Goal: Task Accomplishment & Management: Use online tool/utility

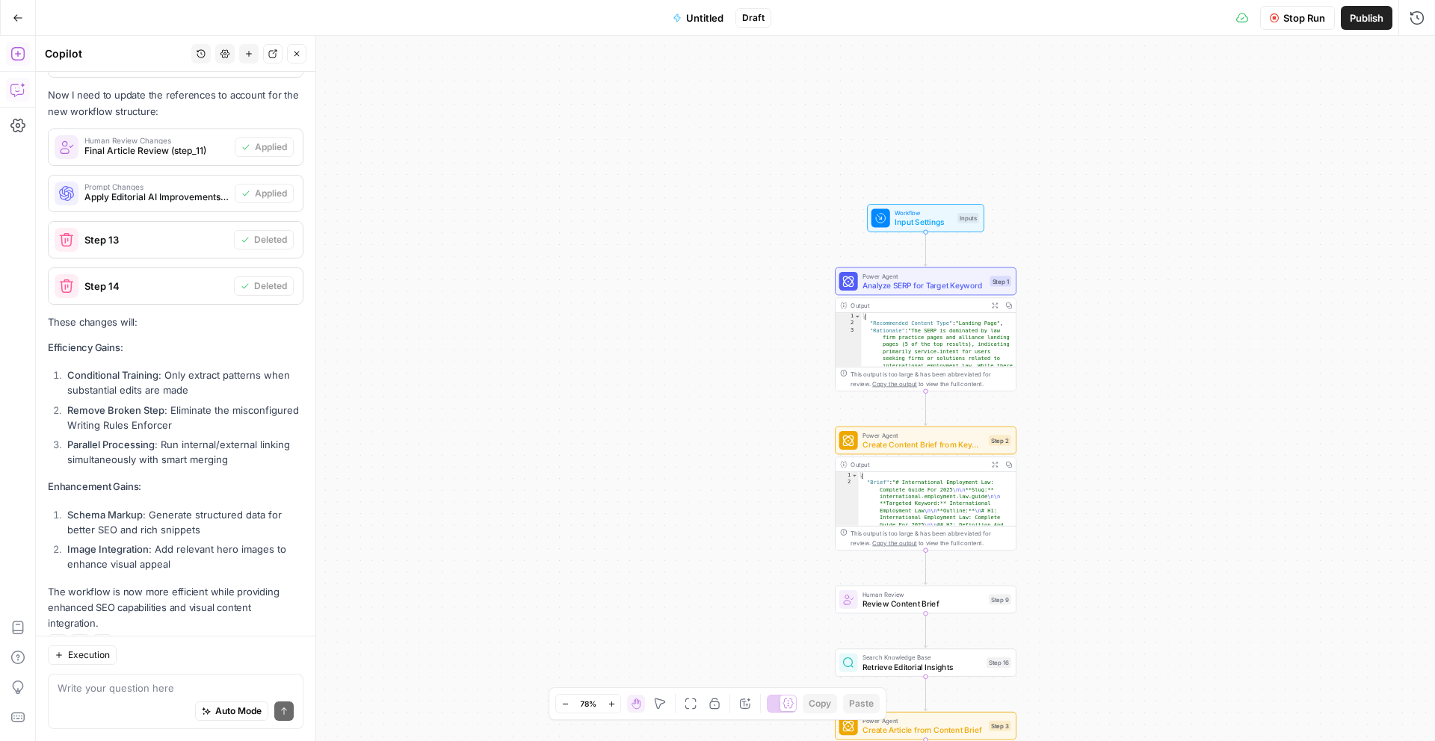
scroll to position [46, 0]
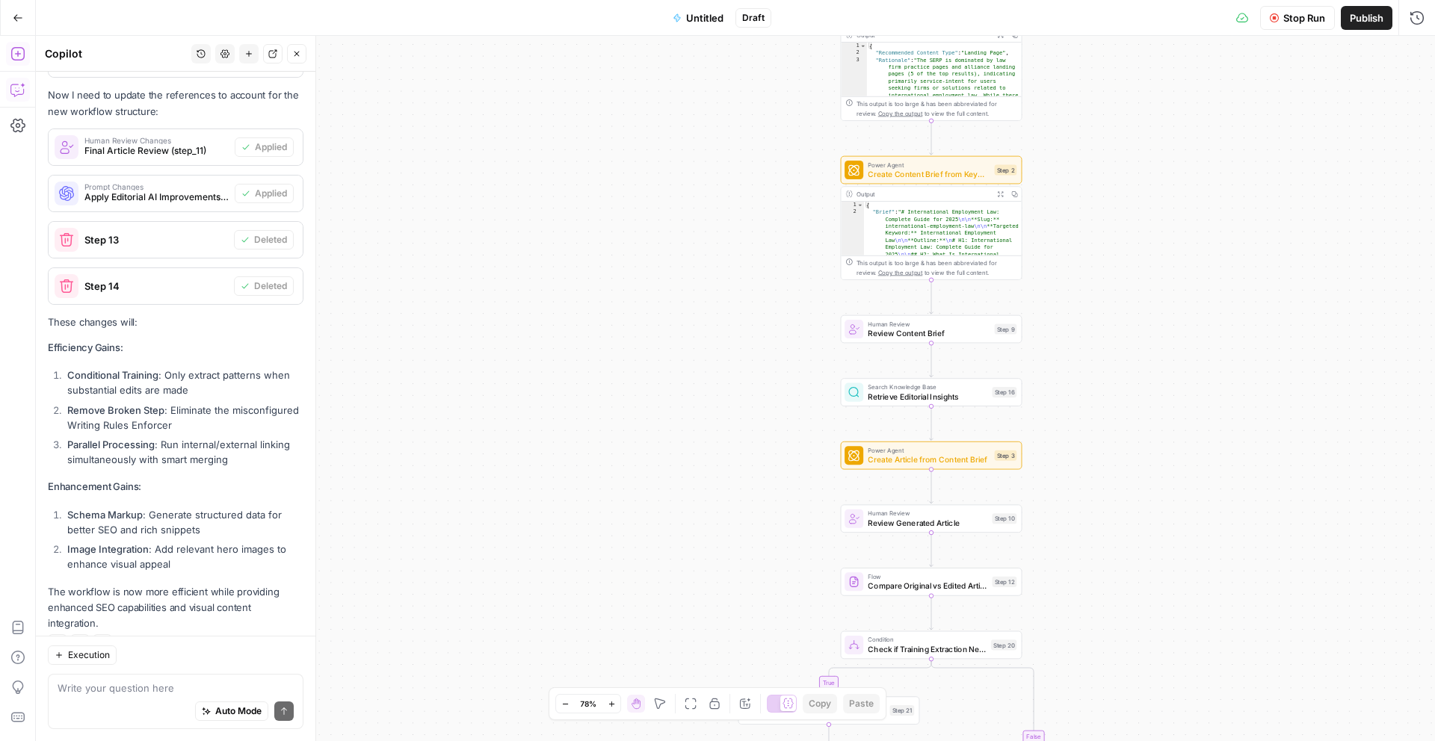
click at [700, 15] on span "Untitled" at bounding box center [704, 17] width 37 height 15
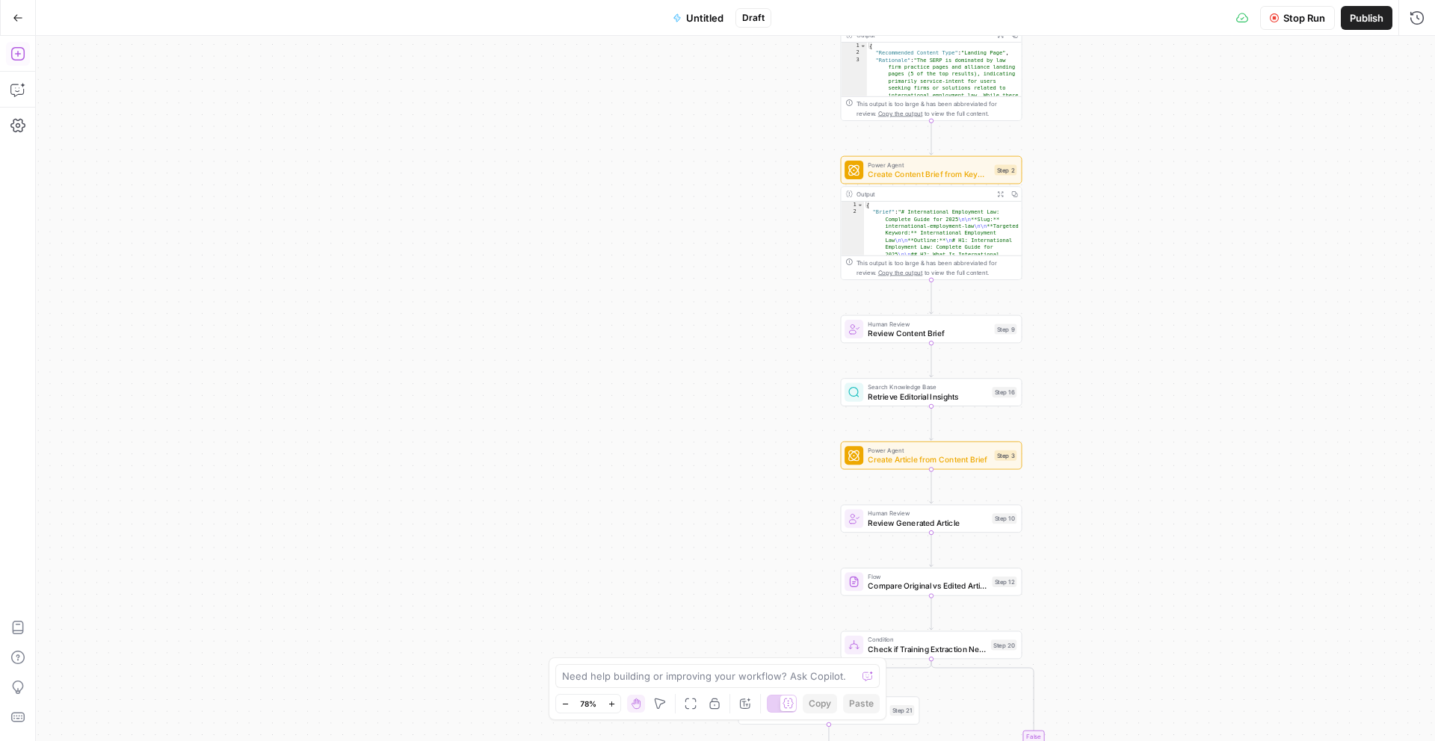
click at [705, 18] on span "Untitled" at bounding box center [704, 17] width 37 height 15
click at [101, 112] on input "Name" at bounding box center [176, 112] width 248 height 15
click at [61, 115] on input "Artcile creation" at bounding box center [176, 112] width 248 height 15
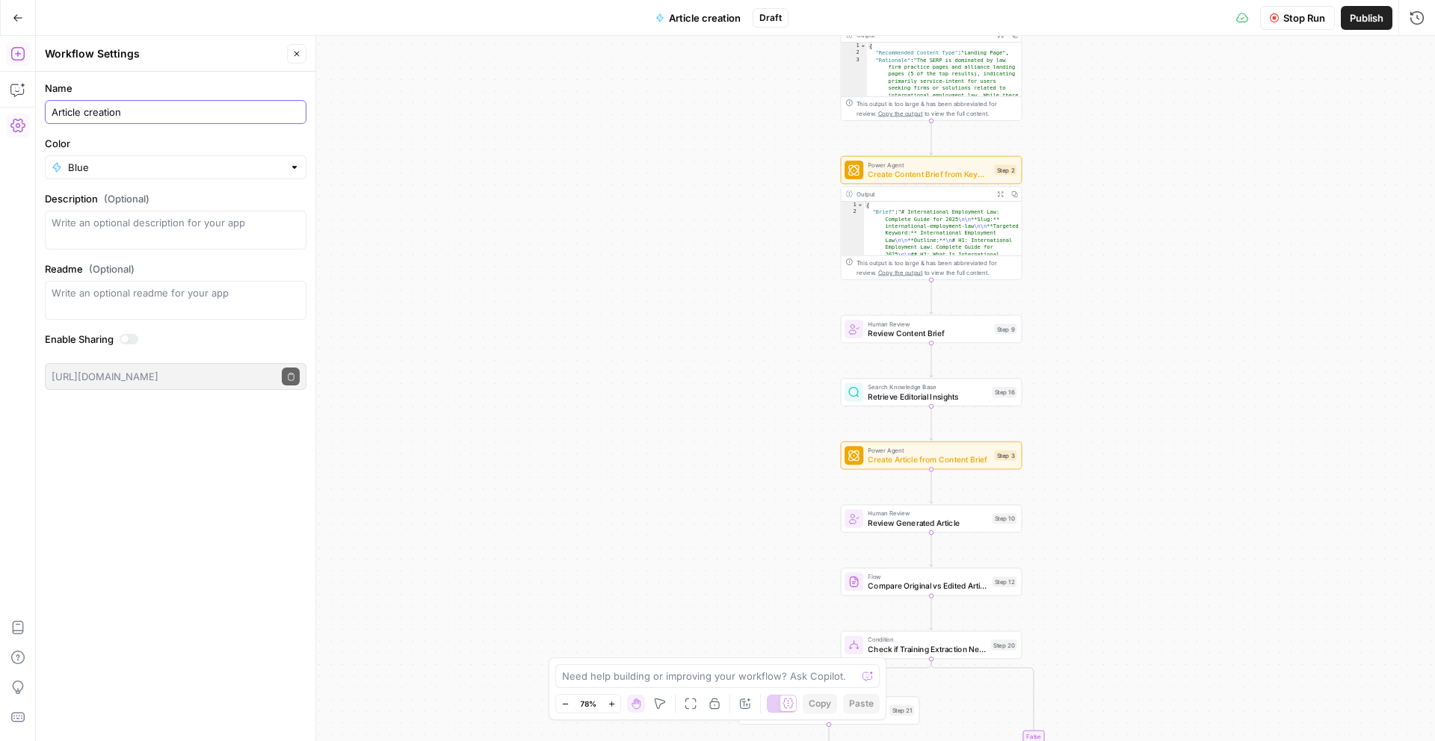
type input "Article creation"
click at [1359, 13] on span "Publish" at bounding box center [1366, 17] width 34 height 15
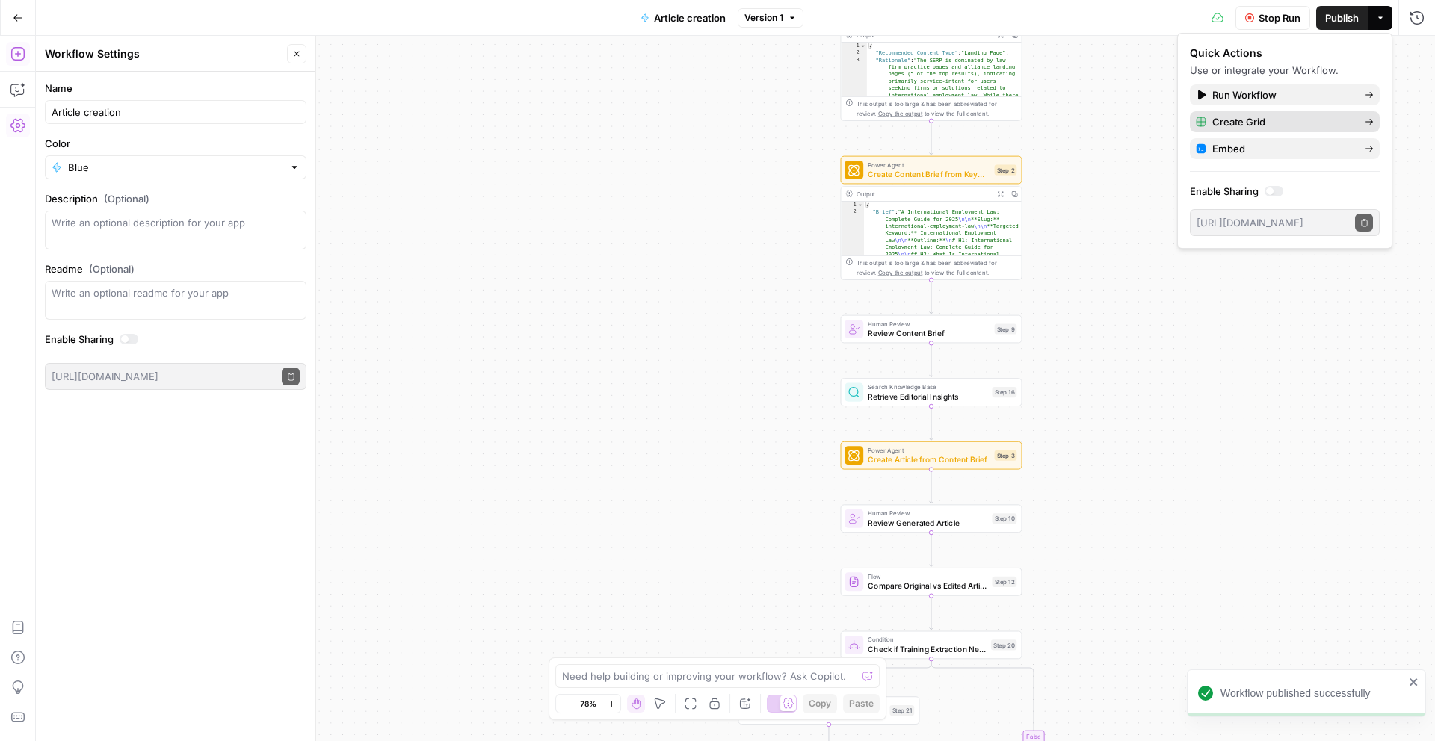
click at [1273, 117] on span "Create Grid" at bounding box center [1282, 121] width 140 height 15
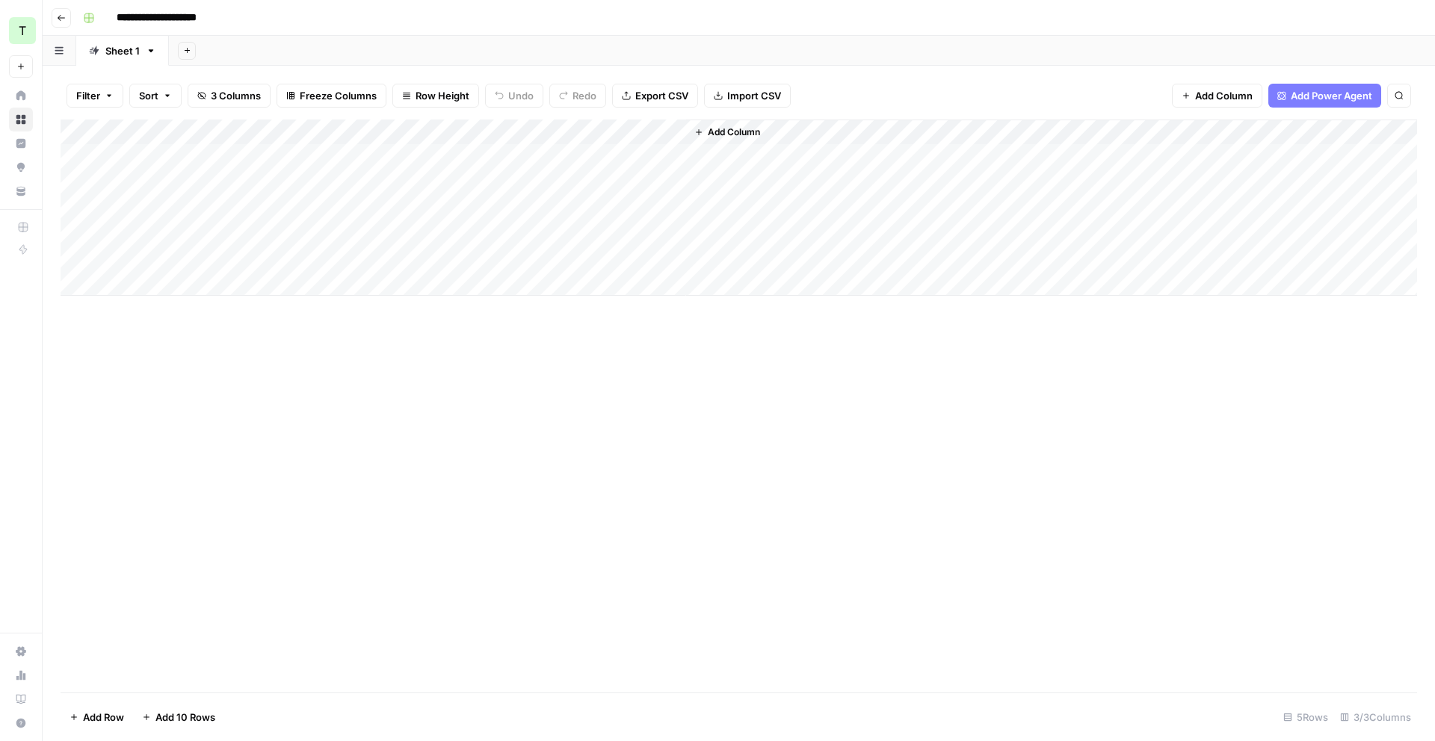
click at [365, 154] on div "Add Column" at bounding box center [739, 208] width 1356 height 176
click at [369, 150] on div "Add Column" at bounding box center [739, 208] width 1356 height 176
click at [218, 150] on div "Add Column" at bounding box center [739, 208] width 1356 height 176
click at [231, 146] on div "Add Column" at bounding box center [739, 208] width 1356 height 176
click at [575, 155] on div "Add Column" at bounding box center [739, 208] width 1356 height 176
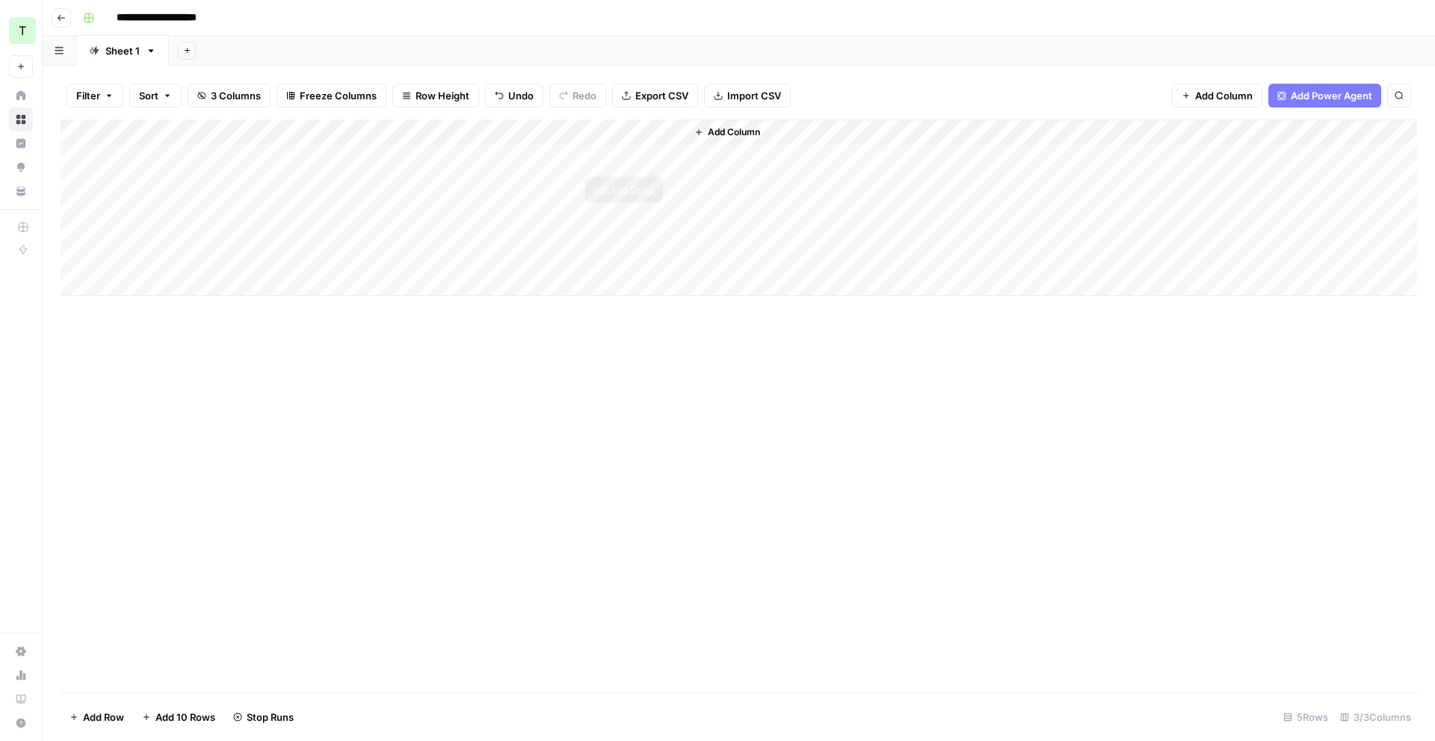
click at [630, 158] on div "Add Column" at bounding box center [739, 208] width 1356 height 176
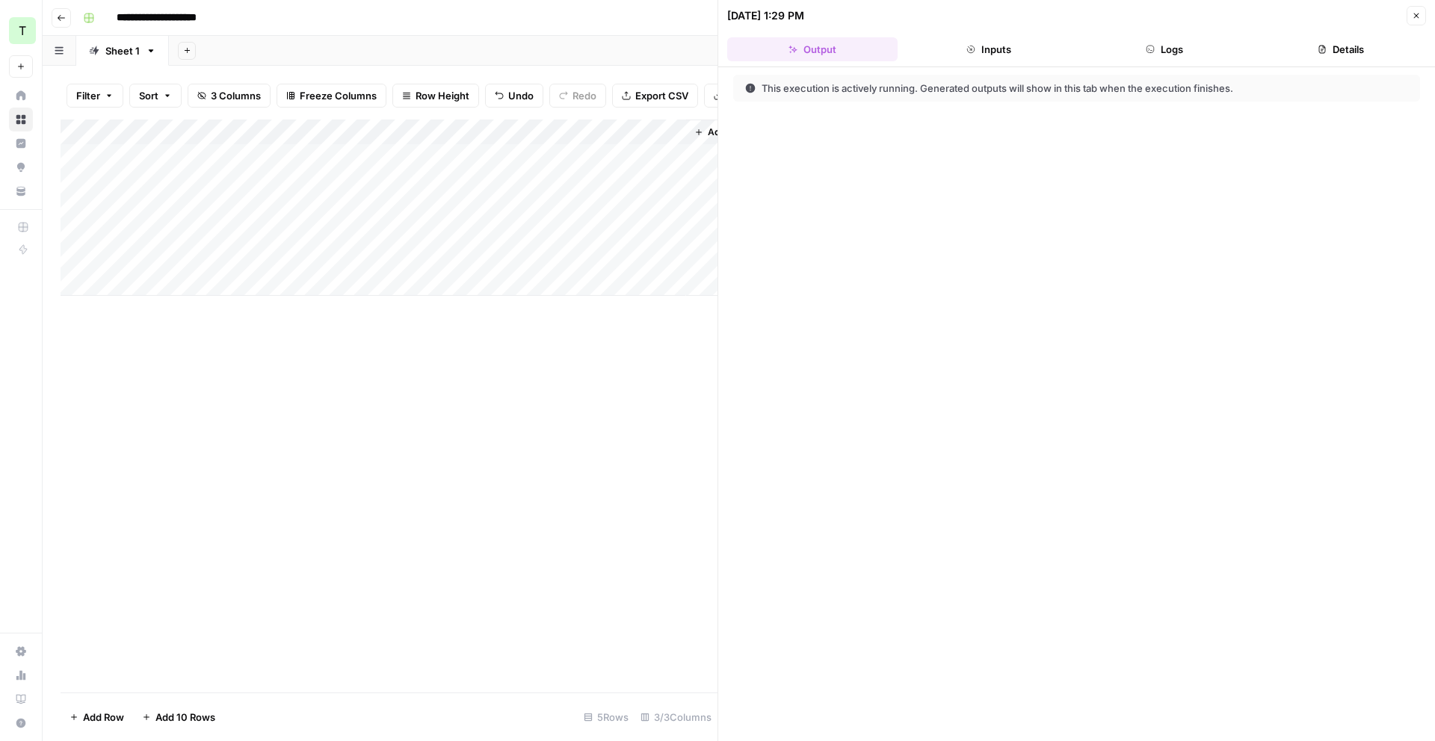
click at [1148, 53] on icon "button" at bounding box center [1149, 49] width 9 height 9
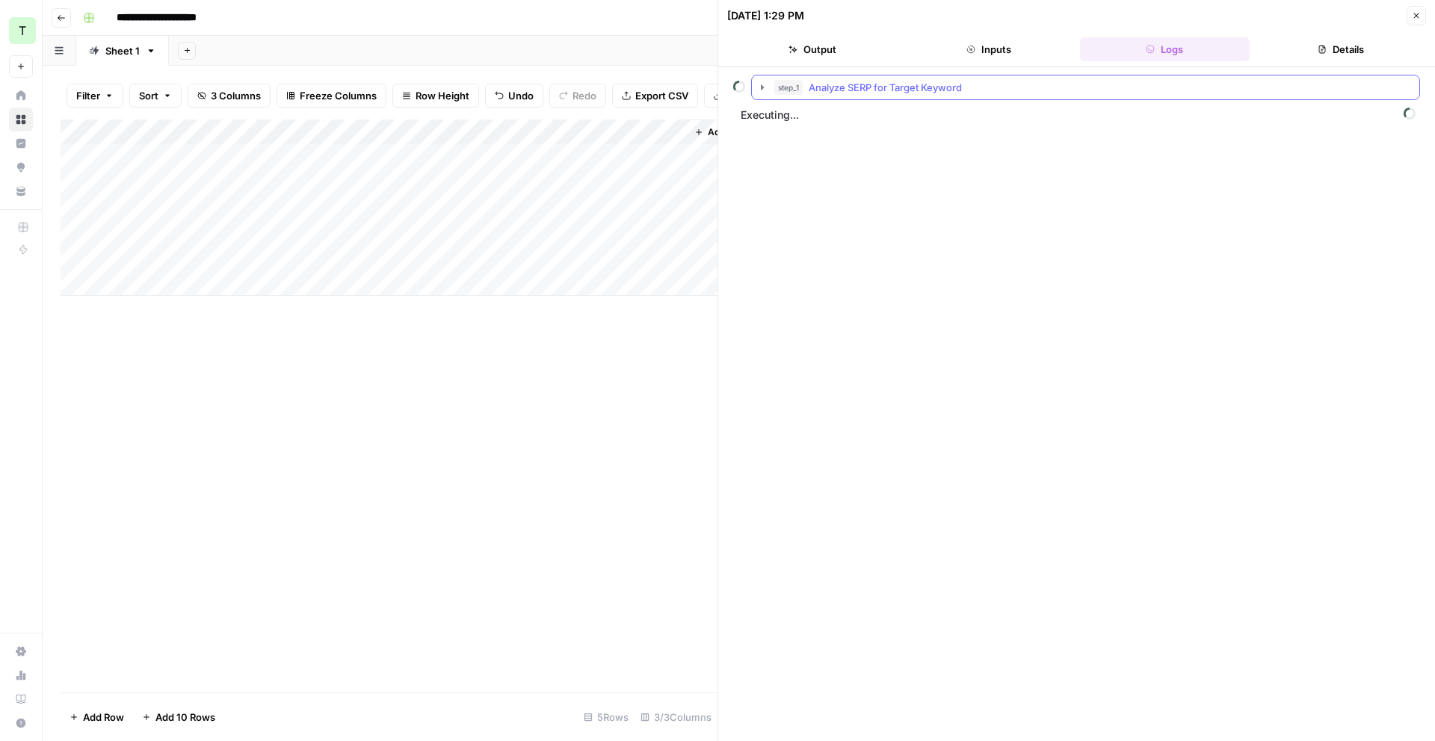
click at [1142, 87] on div "step_1 Analyze SERP for Target Keyword" at bounding box center [1092, 87] width 636 height 15
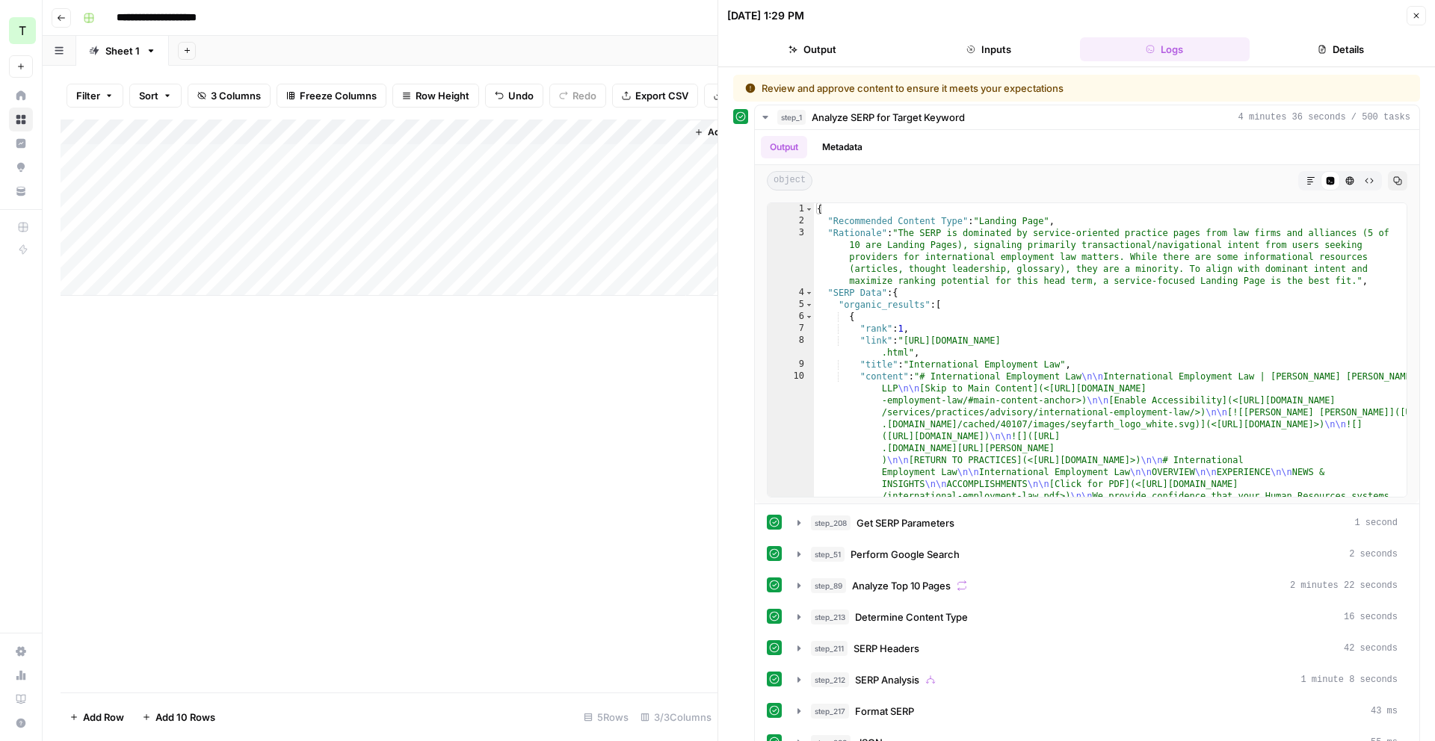
click at [620, 152] on div "Add Column" at bounding box center [389, 208] width 657 height 176
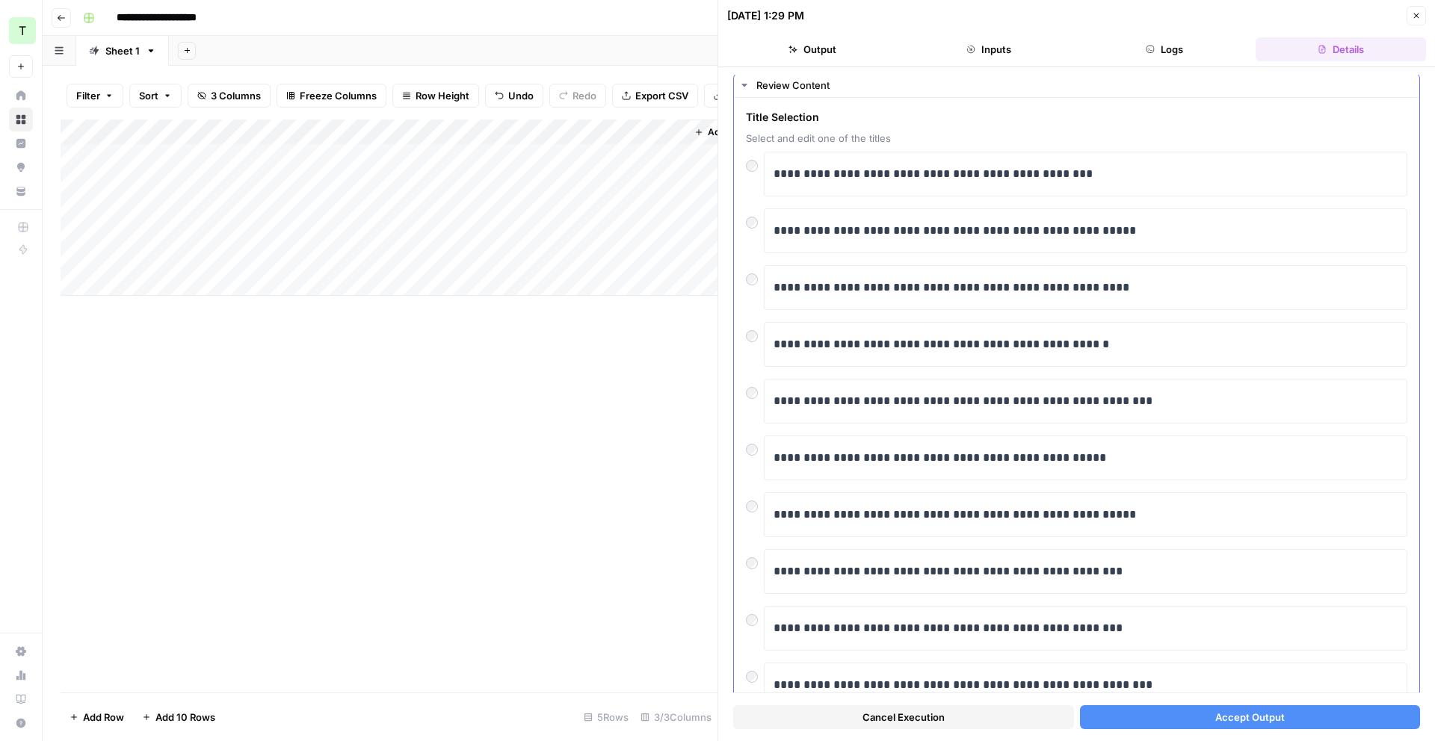
scroll to position [50, 0]
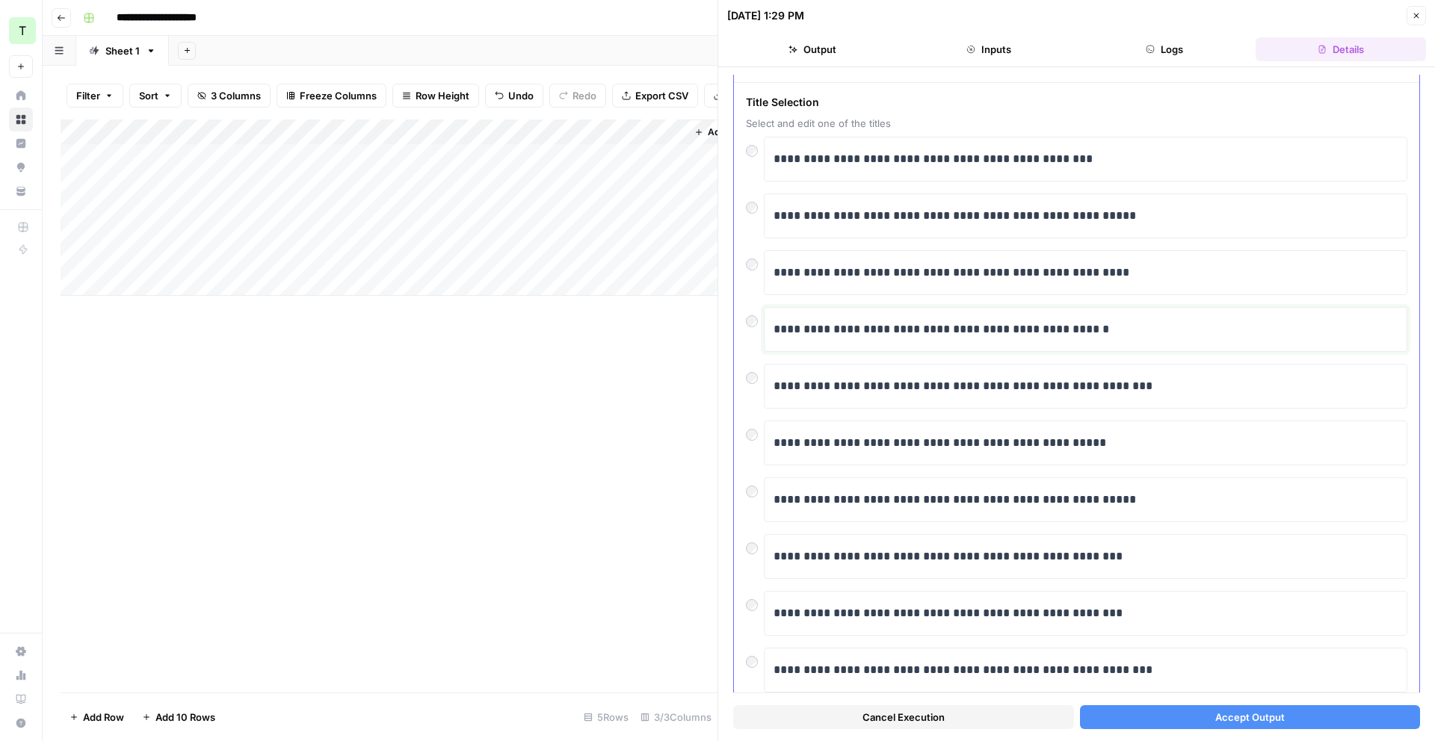
click at [1070, 321] on p "**********" at bounding box center [1085, 329] width 624 height 19
click at [1198, 714] on button "Accept Output" at bounding box center [1250, 717] width 341 height 24
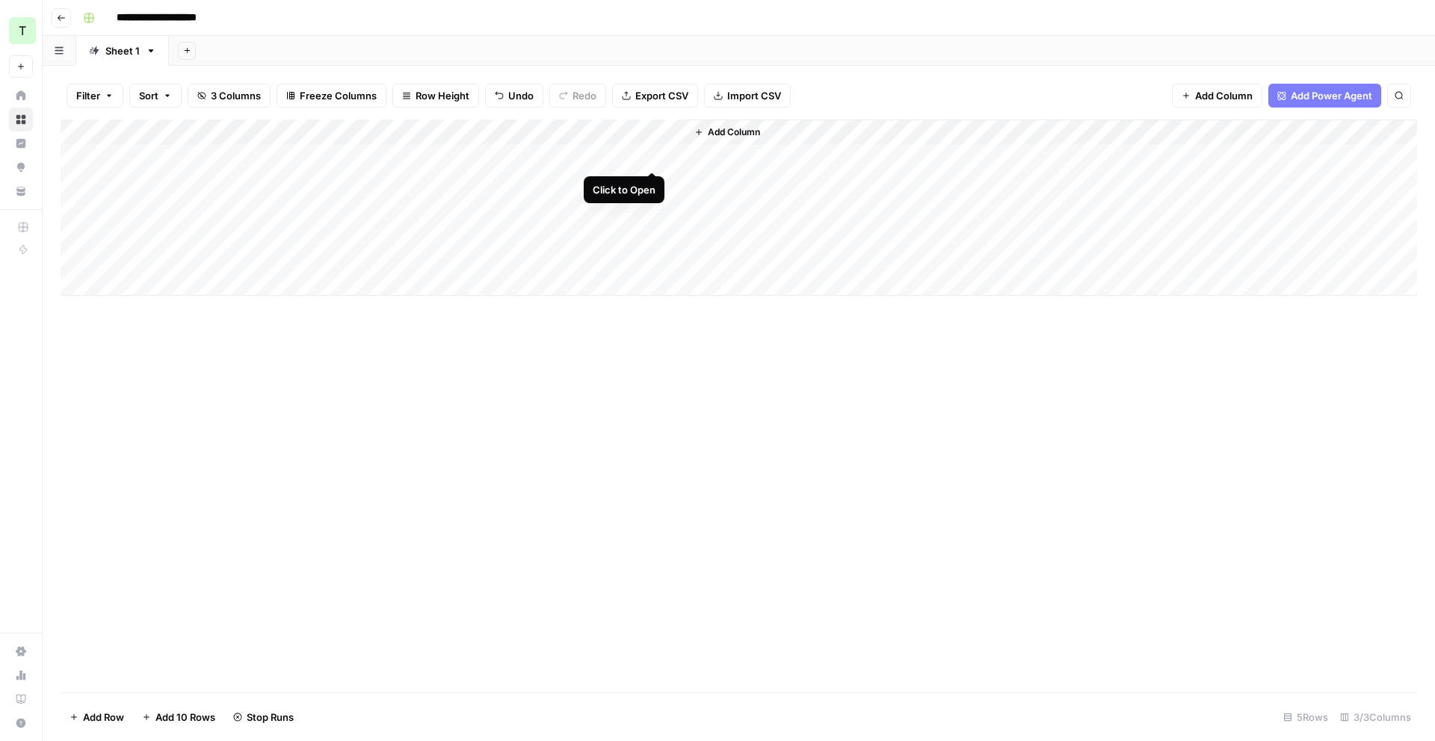
click at [650, 158] on div "Add Column" at bounding box center [739, 208] width 1356 height 176
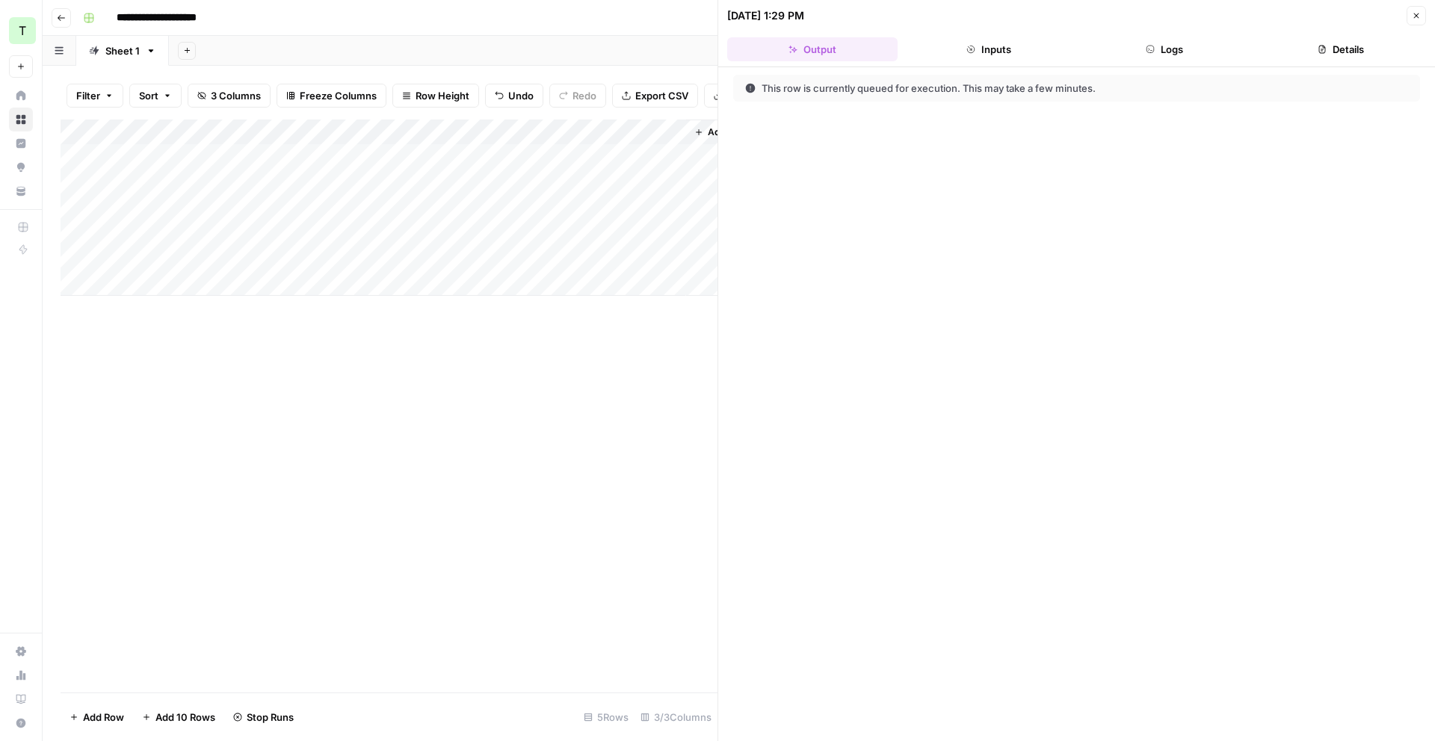
click at [1183, 60] on button "Logs" at bounding box center [1165, 49] width 170 height 24
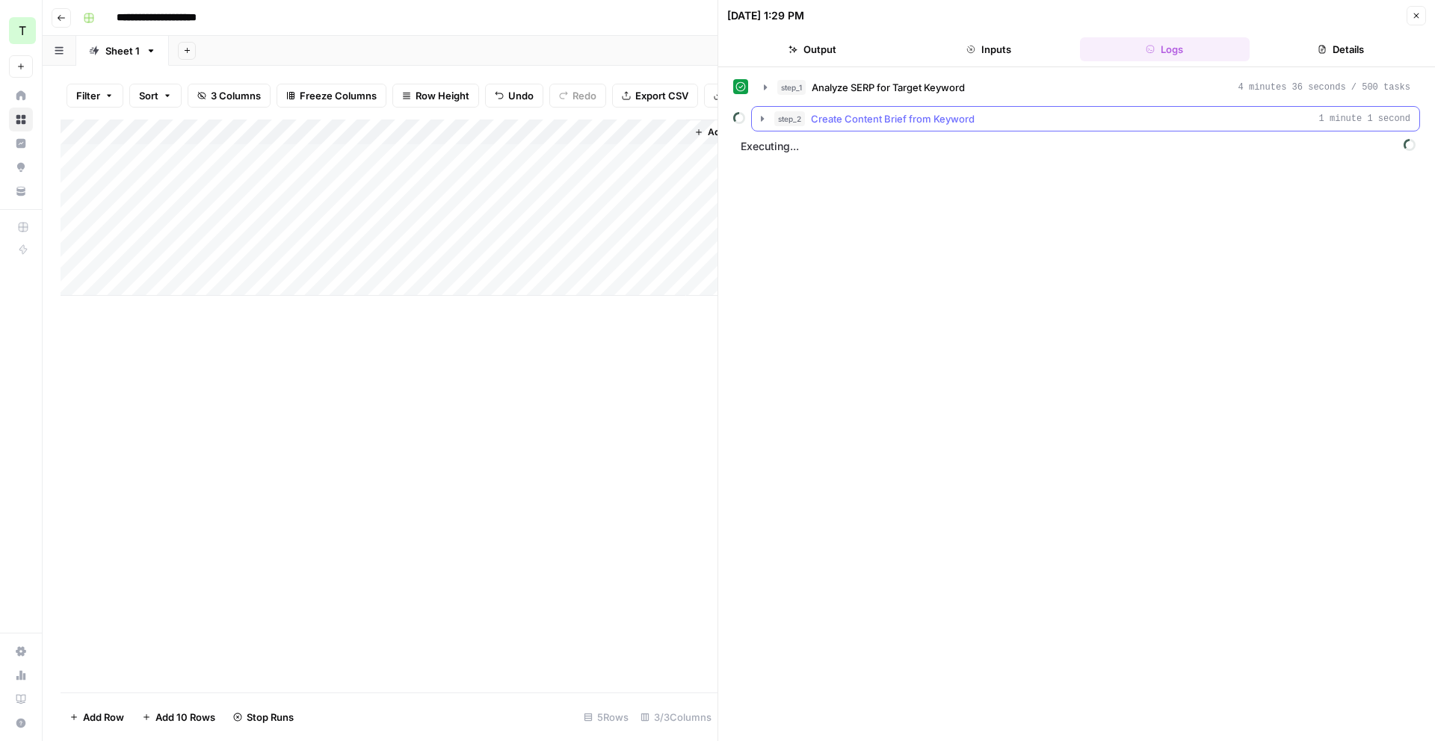
click at [764, 115] on icon "button" at bounding box center [762, 119] width 12 height 12
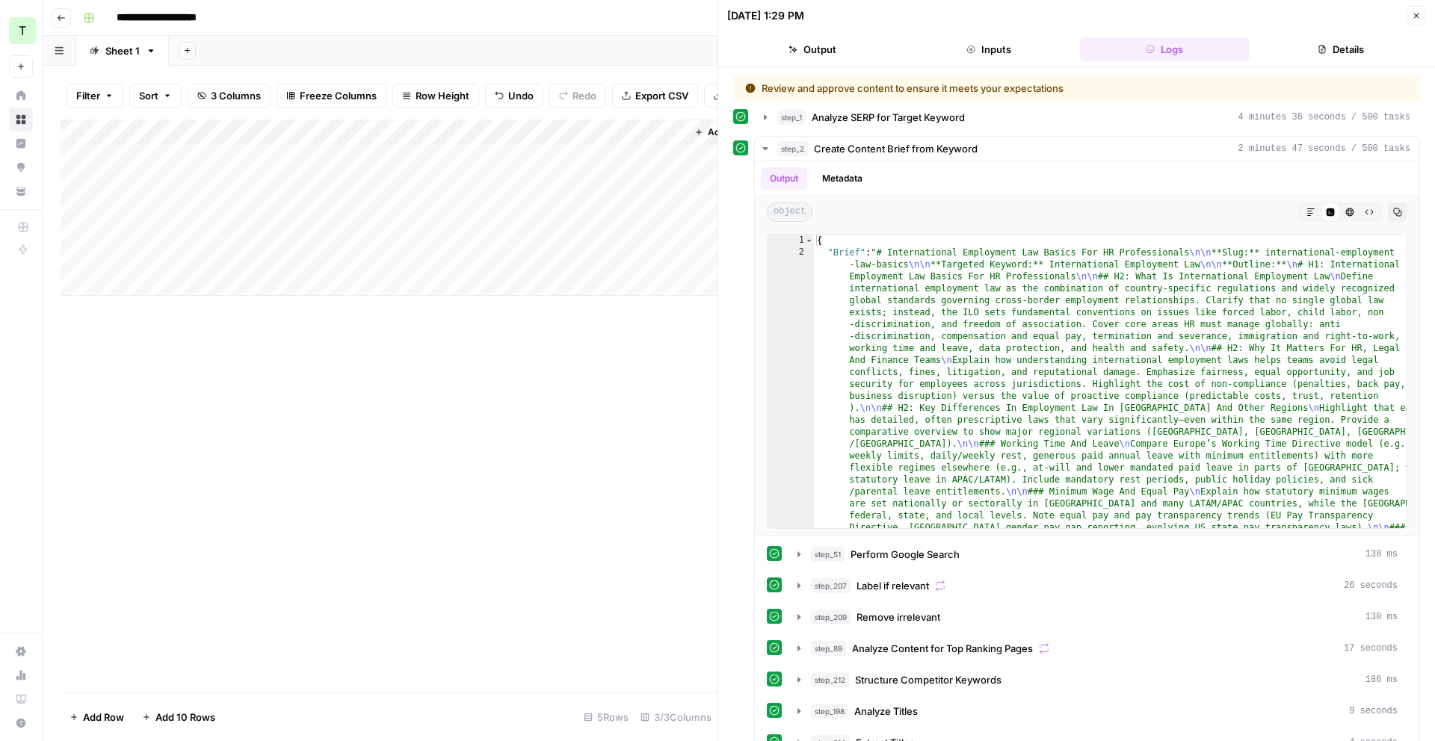
click at [663, 159] on div "Add Column" at bounding box center [389, 208] width 657 height 176
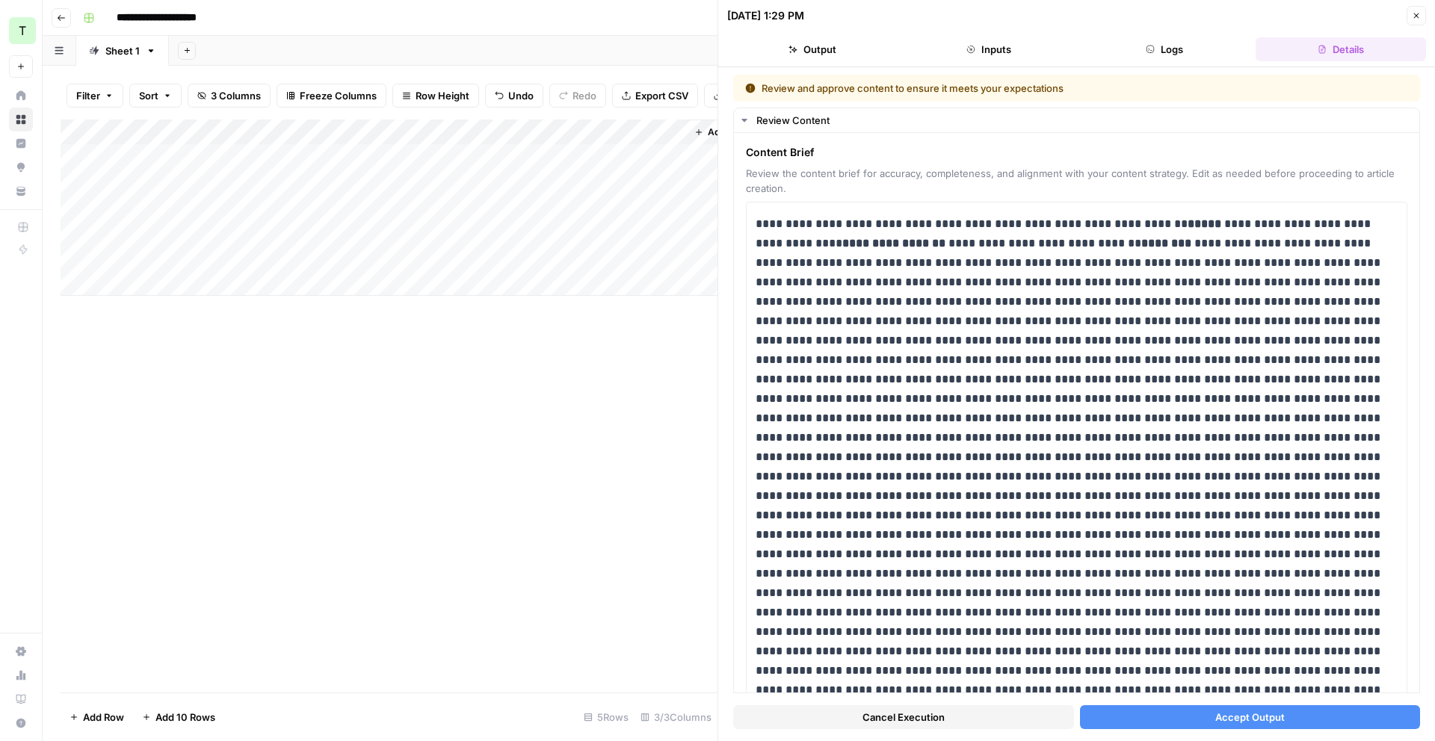
click at [673, 156] on div at bounding box center [614, 157] width 144 height 28
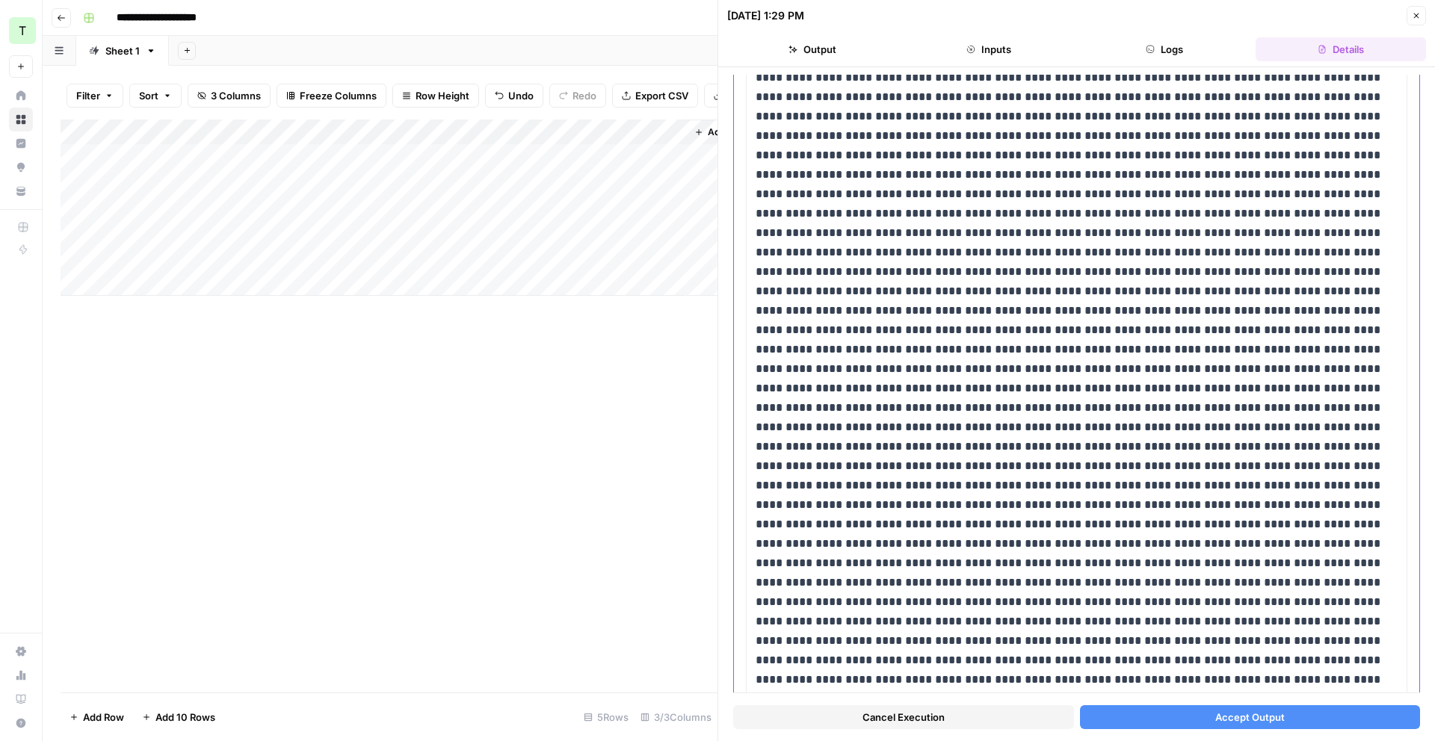
scroll to position [755, 0]
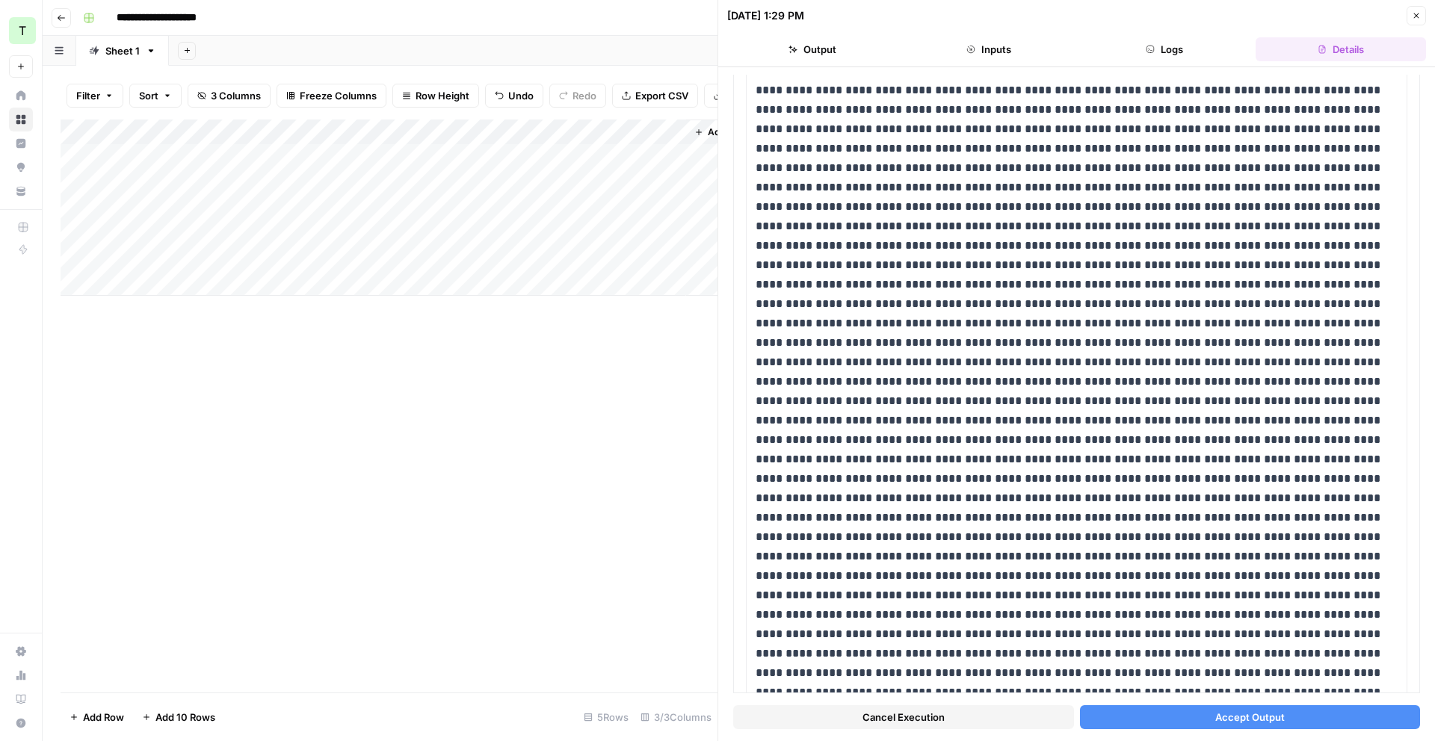
click at [1161, 717] on button "Accept Output" at bounding box center [1250, 717] width 341 height 24
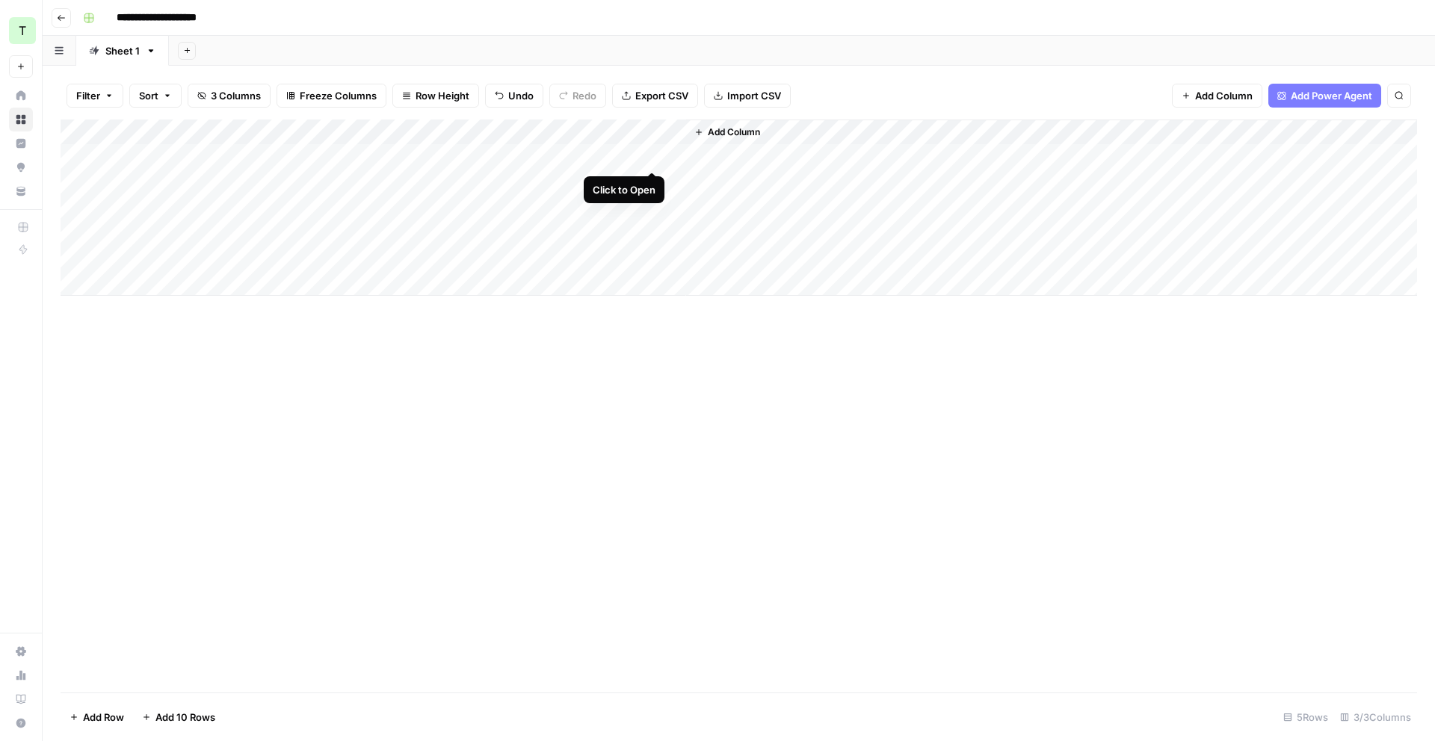
click at [649, 154] on div "Add Column" at bounding box center [739, 208] width 1356 height 176
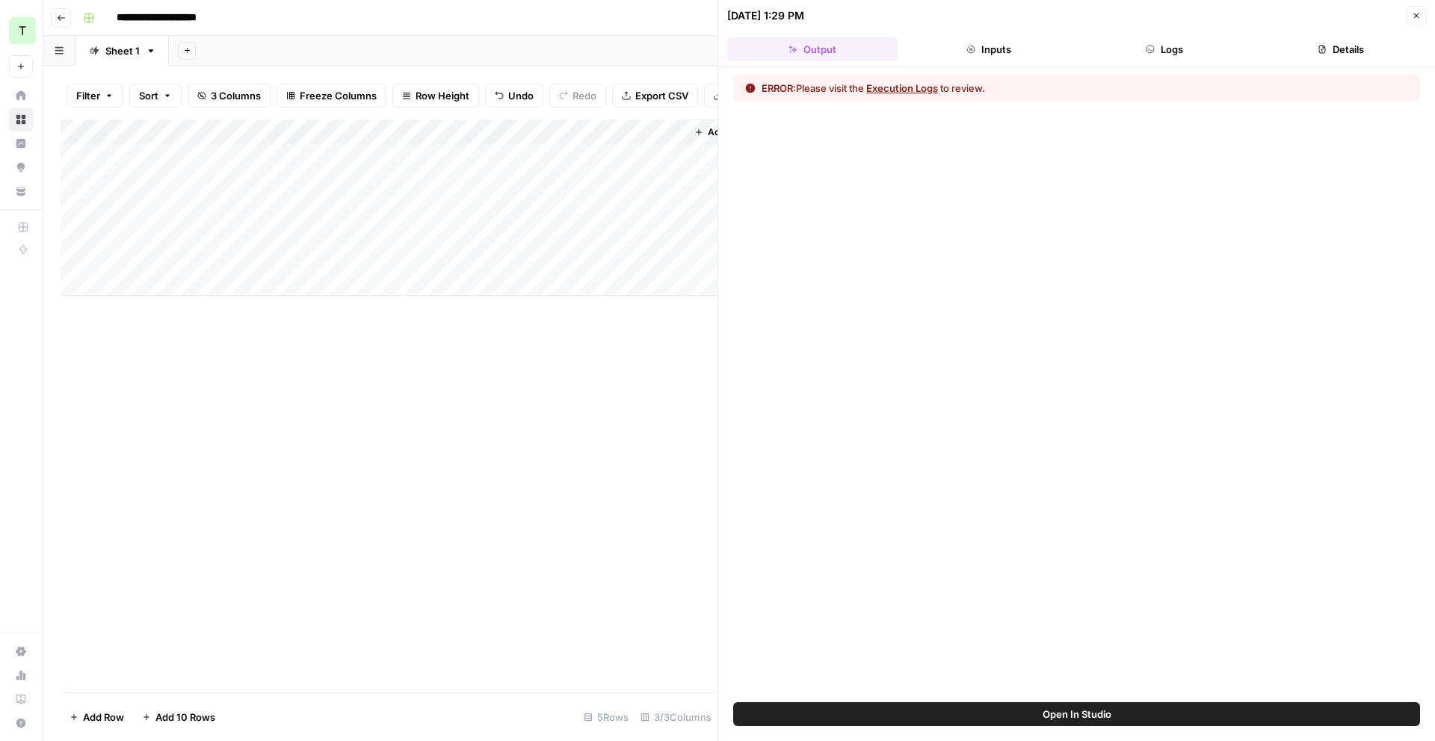
click at [921, 88] on button "Execution Logs" at bounding box center [902, 88] width 72 height 15
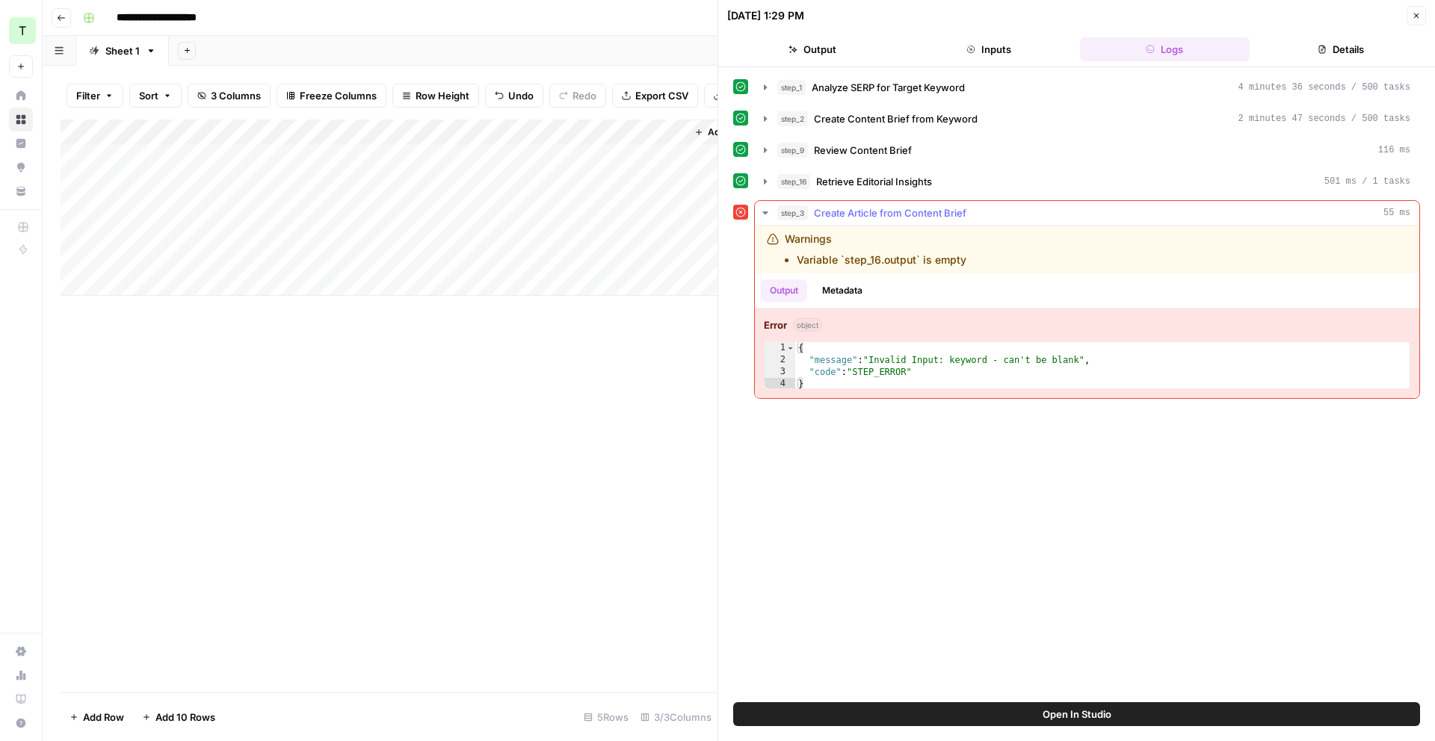
click at [858, 217] on span "Create Article from Content Brief" at bounding box center [890, 212] width 152 height 15
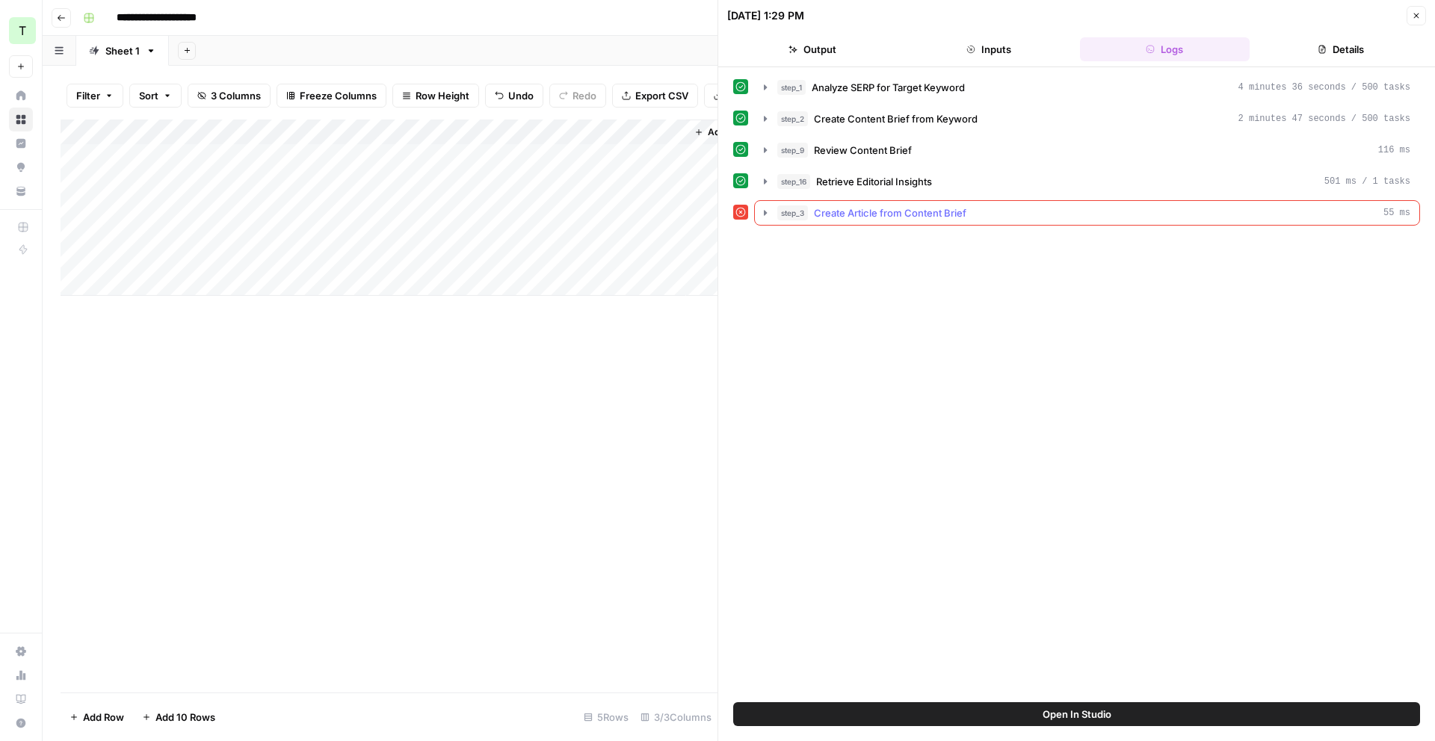
click at [858, 217] on span "Create Article from Content Brief" at bounding box center [890, 212] width 152 height 15
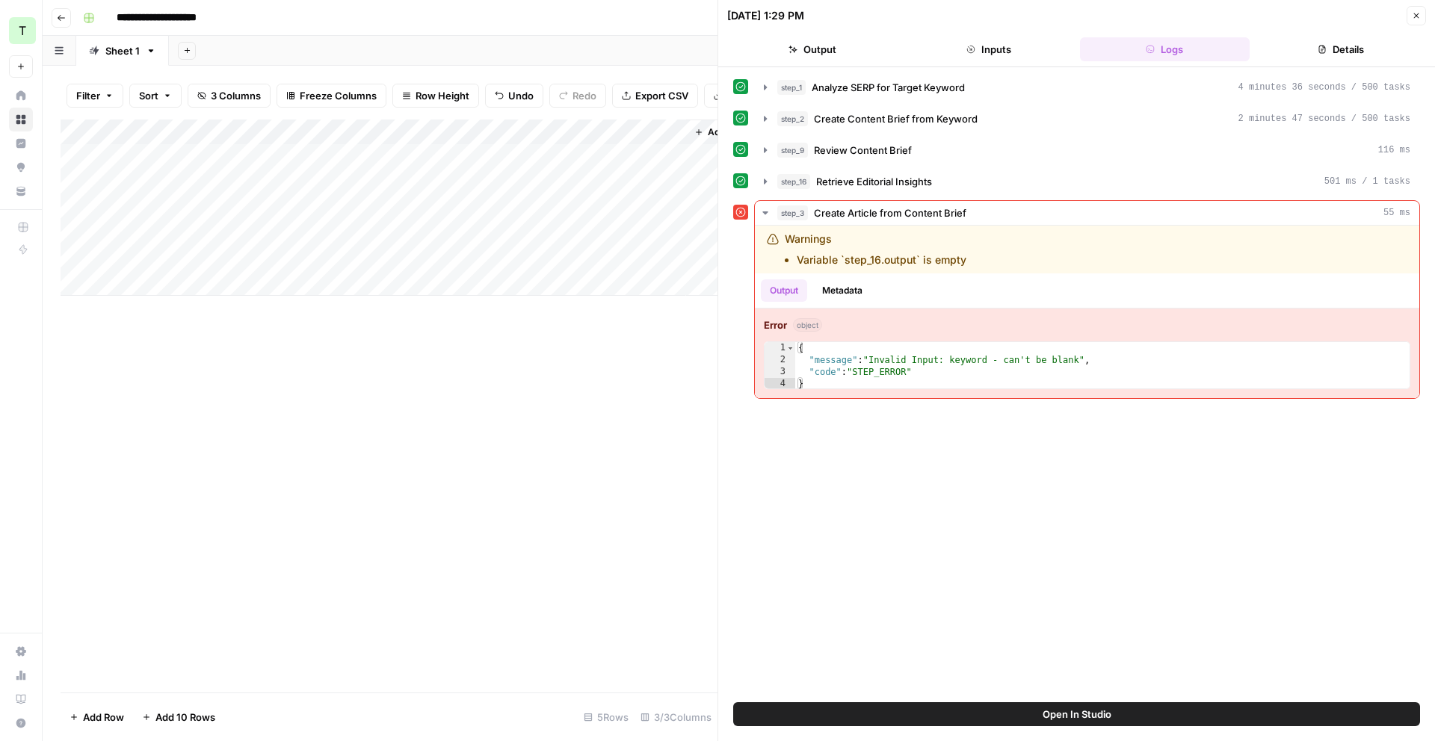
click at [1018, 713] on button "Open In Studio" at bounding box center [1076, 714] width 687 height 24
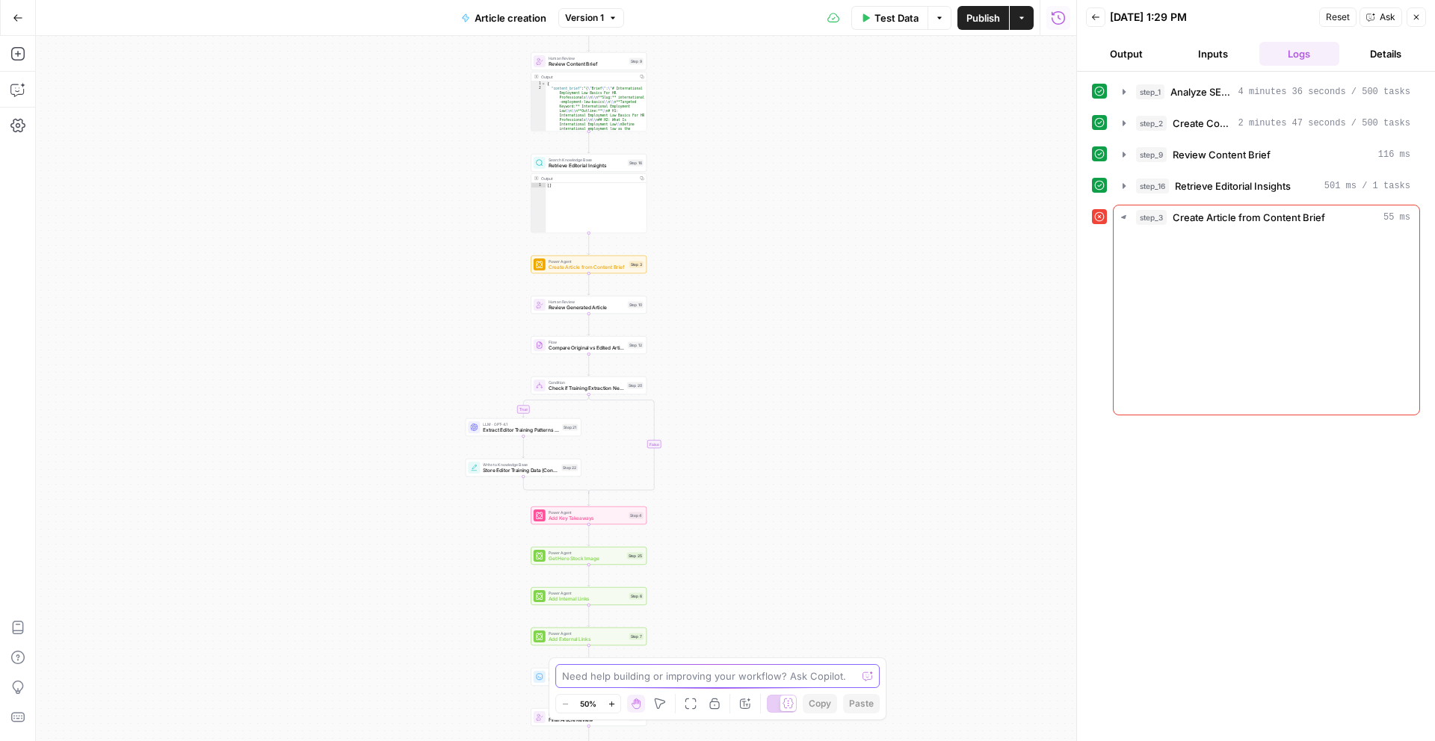
click at [618, 678] on textarea at bounding box center [709, 676] width 294 height 15
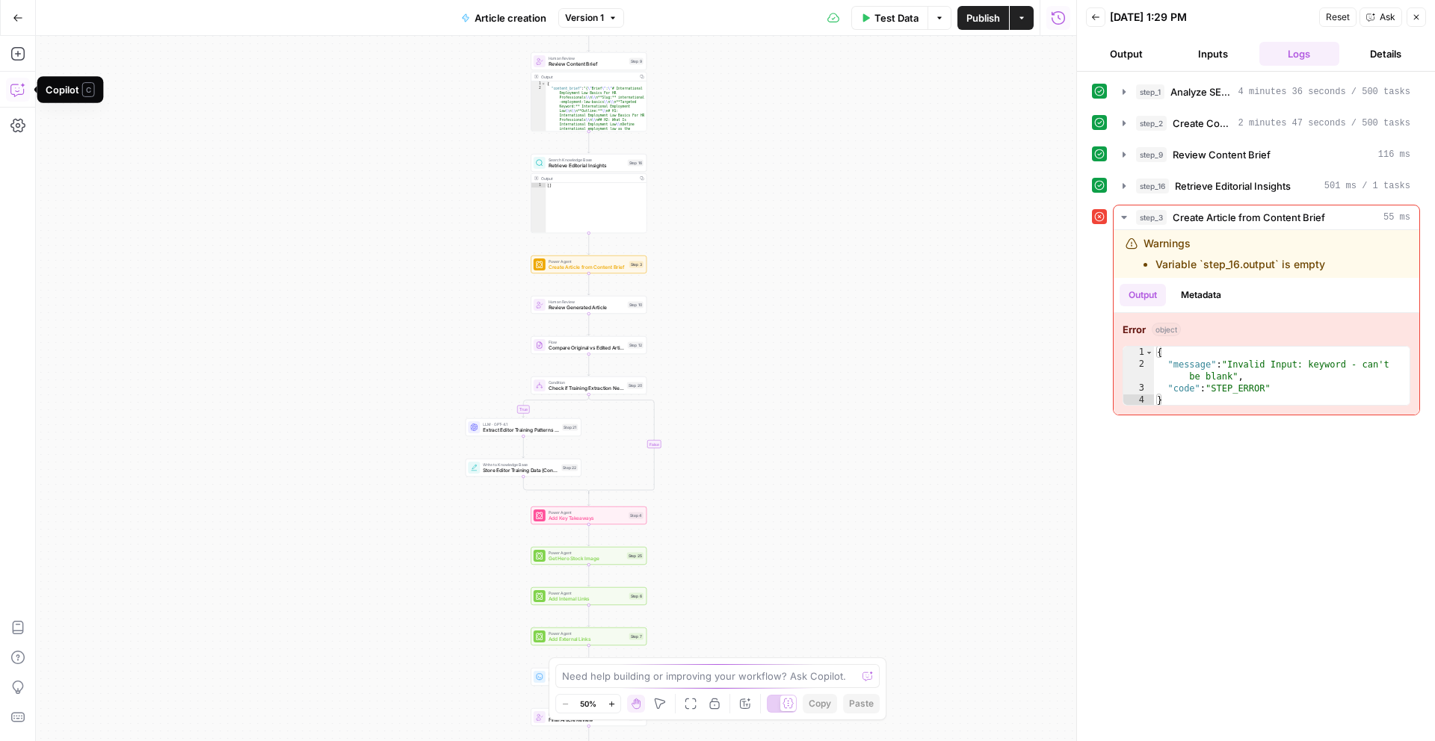
click at [20, 84] on icon "button" at bounding box center [17, 89] width 15 height 15
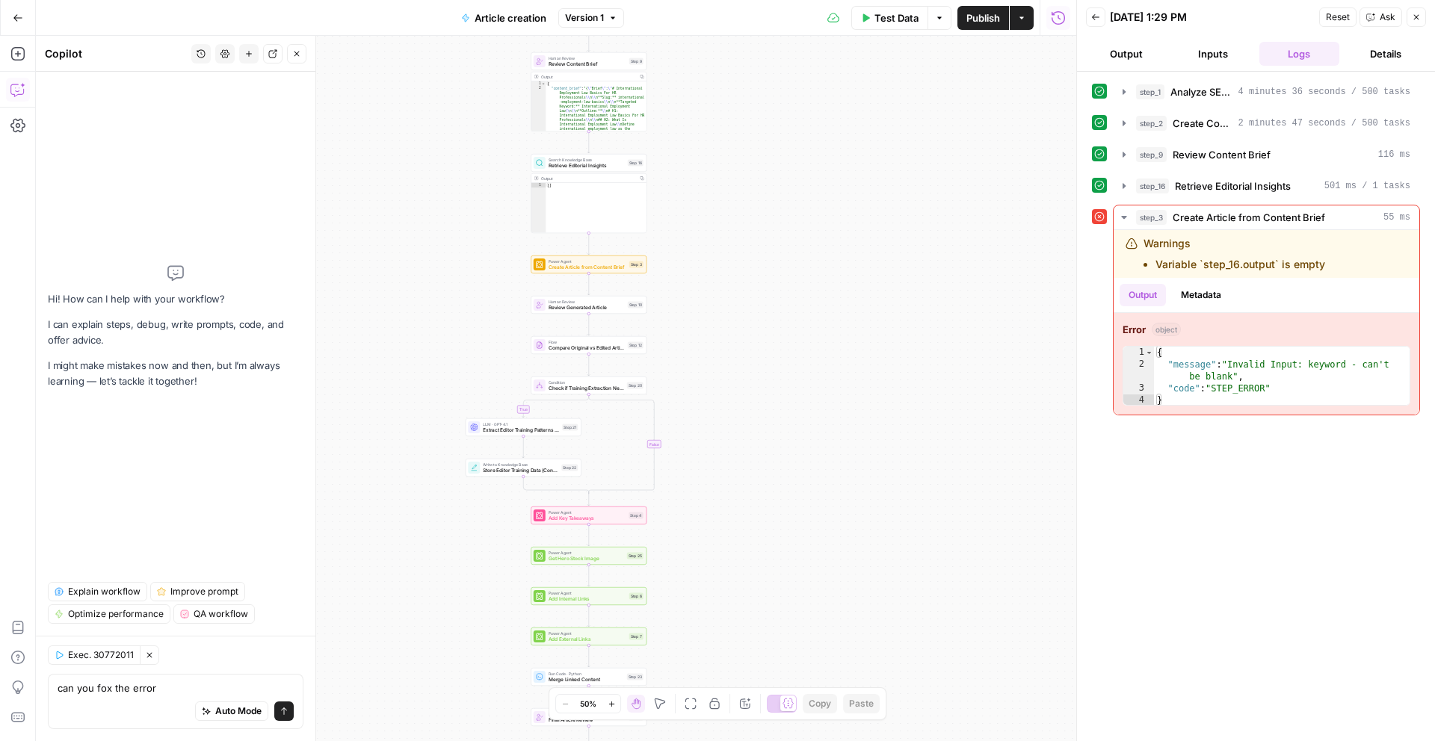
type textarea "can you fox the error"
